Goal: Task Accomplishment & Management: Complete application form

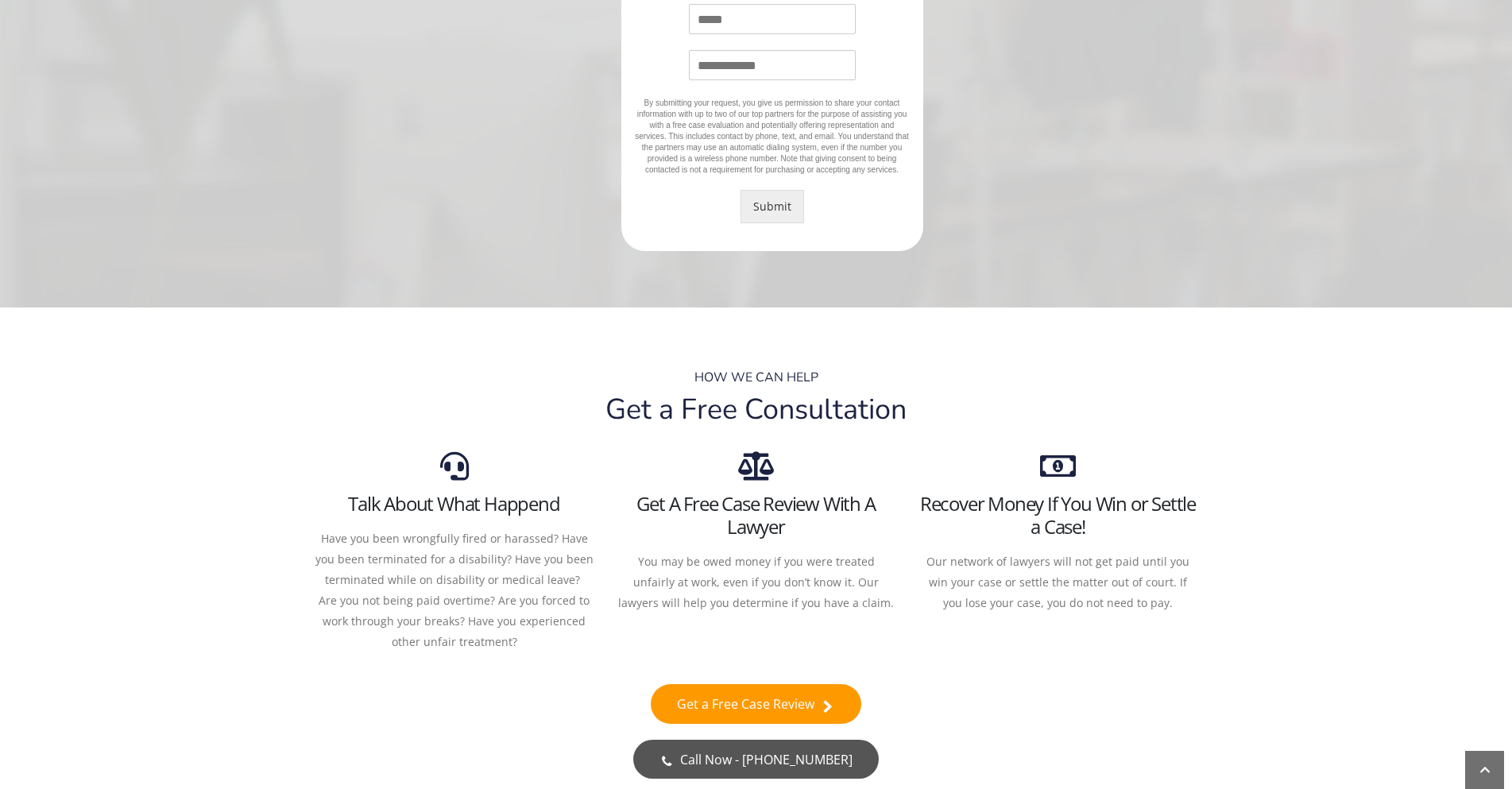
scroll to position [477, 0]
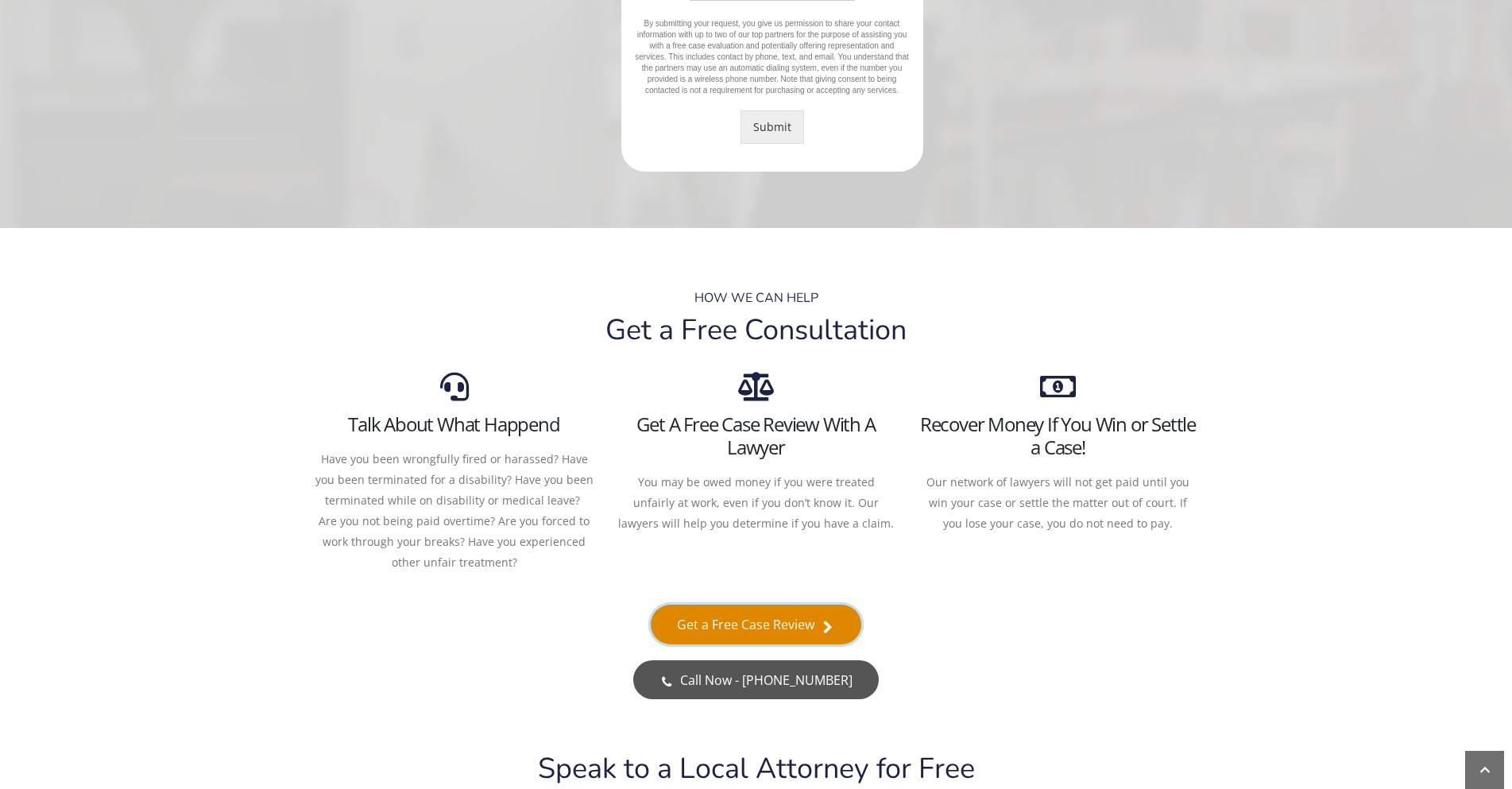
click at [723, 615] on link "Get a Free Case Review" at bounding box center [756, 624] width 210 height 39
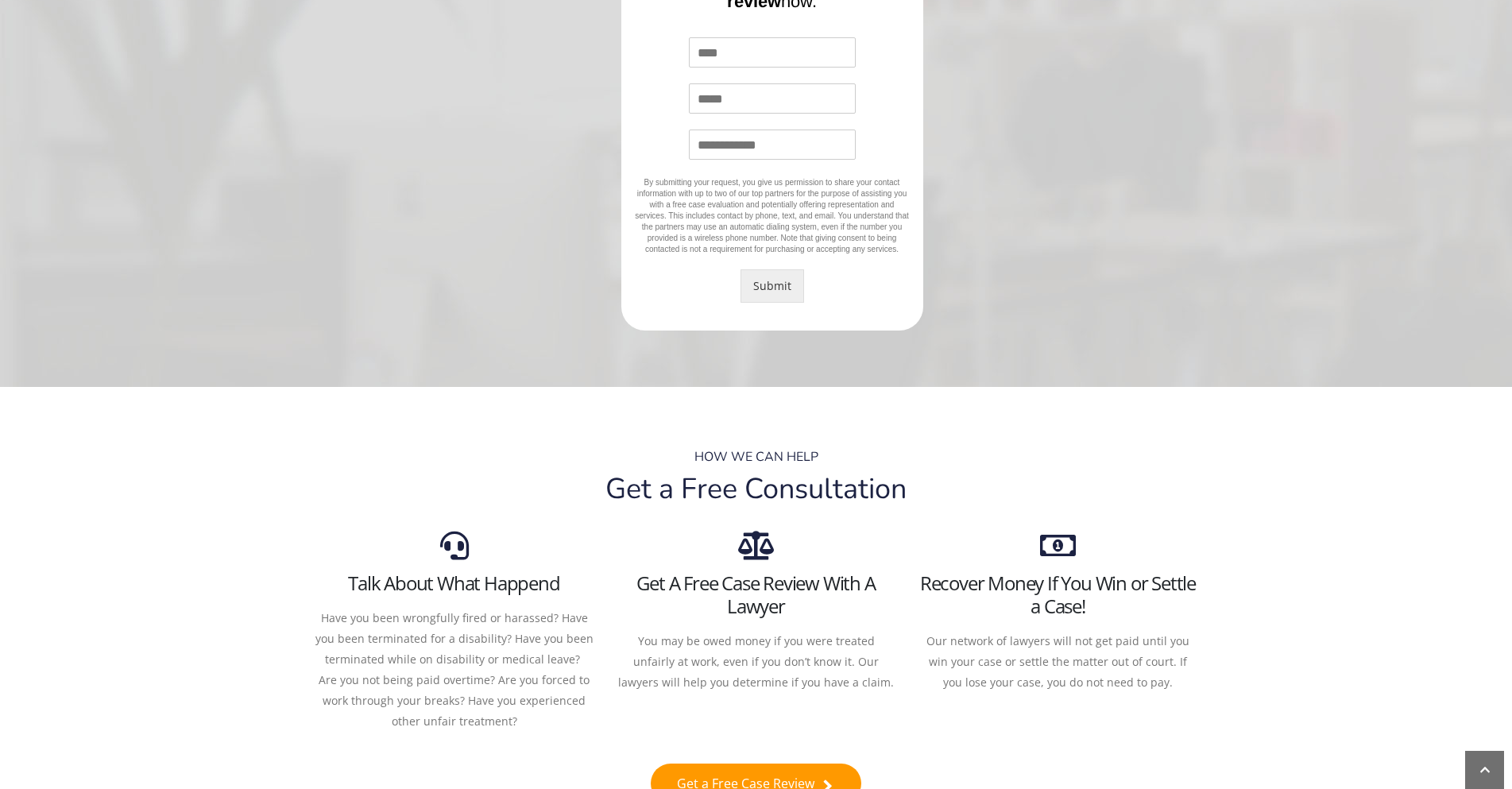
scroll to position [477, 0]
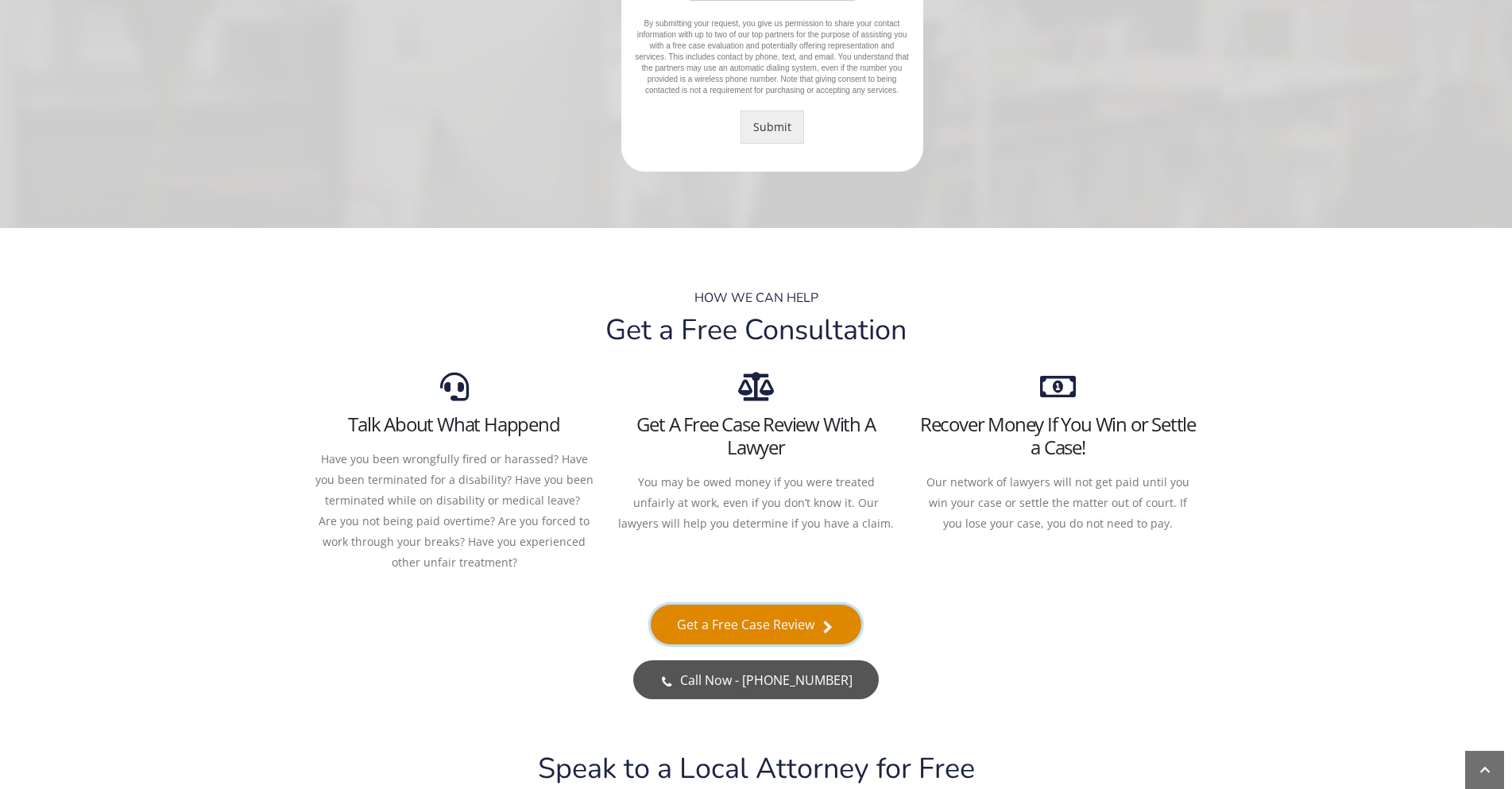
click at [725, 627] on link "Get a Free Case Review" at bounding box center [756, 624] width 210 height 39
